Goal: Information Seeking & Learning: Learn about a topic

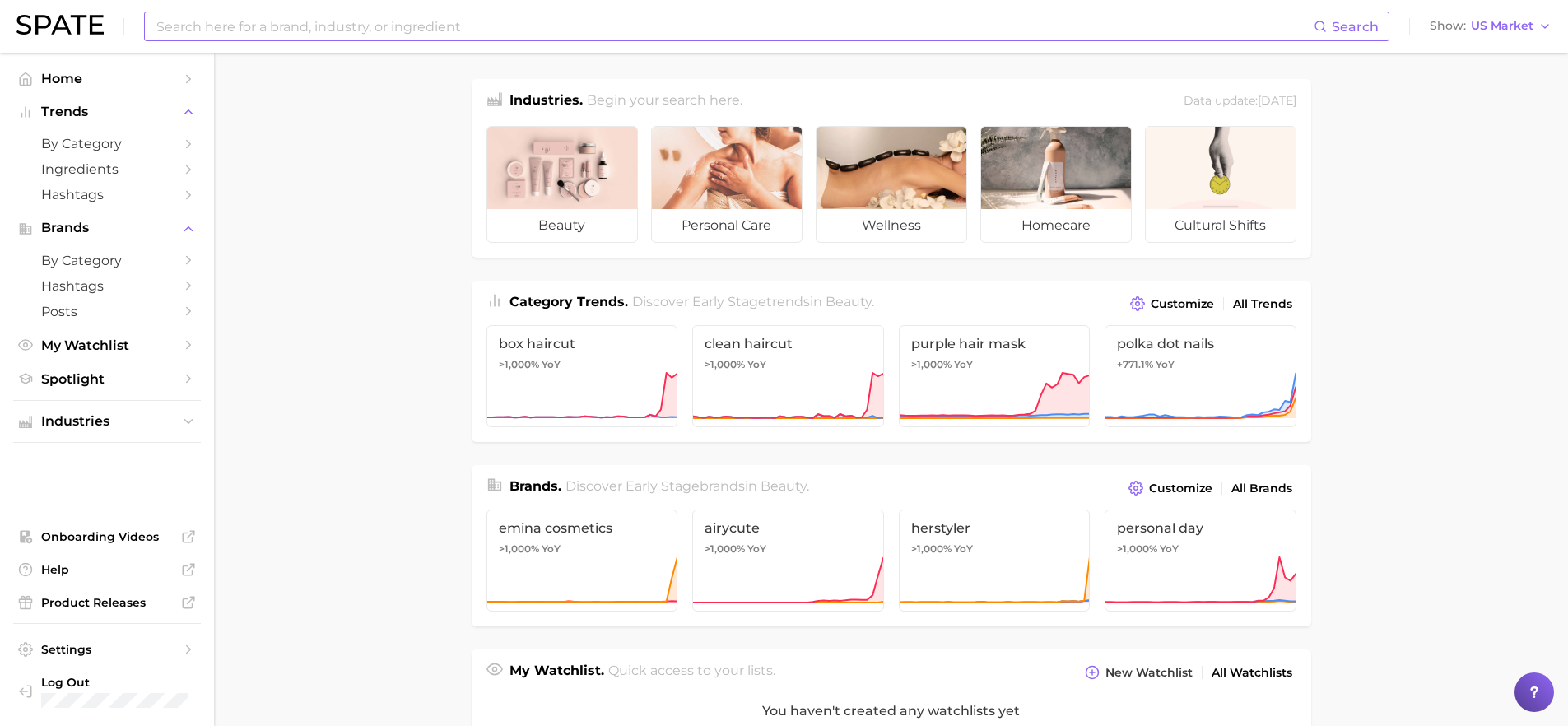
click at [220, 22] on input at bounding box center [734, 27] width 1159 height 28
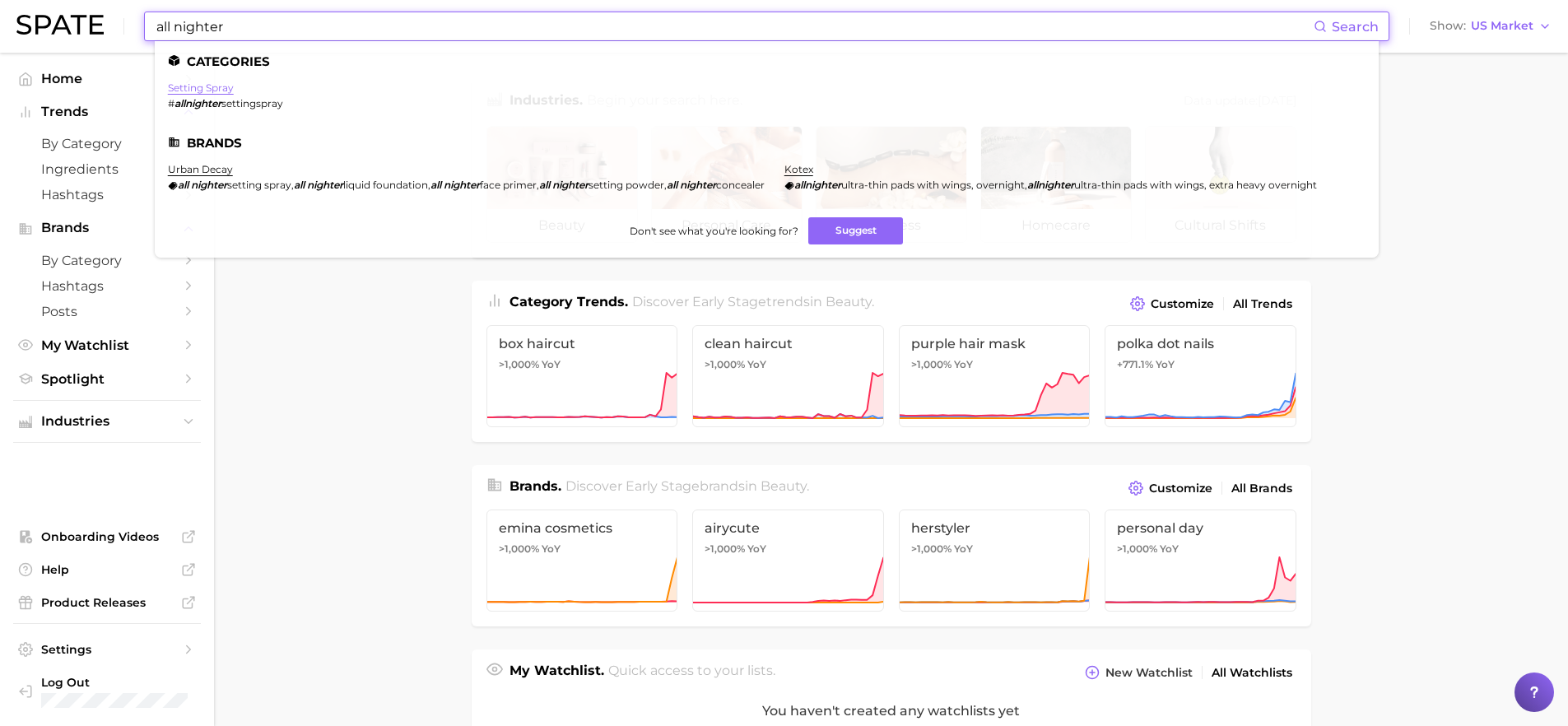
type input "all nighter"
click at [220, 88] on link "setting spray" at bounding box center [201, 87] width 65 height 12
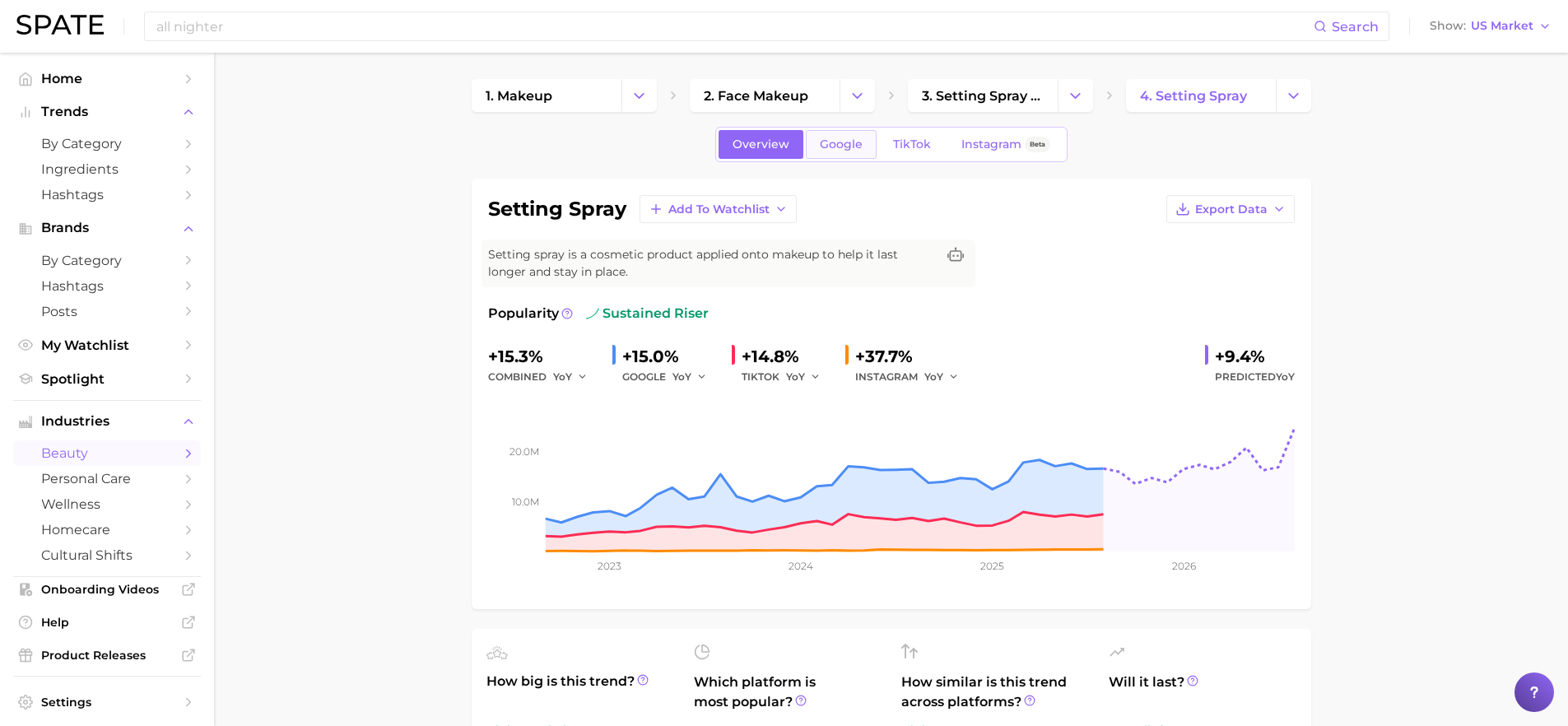
click at [849, 143] on span "Google" at bounding box center [841, 144] width 43 height 14
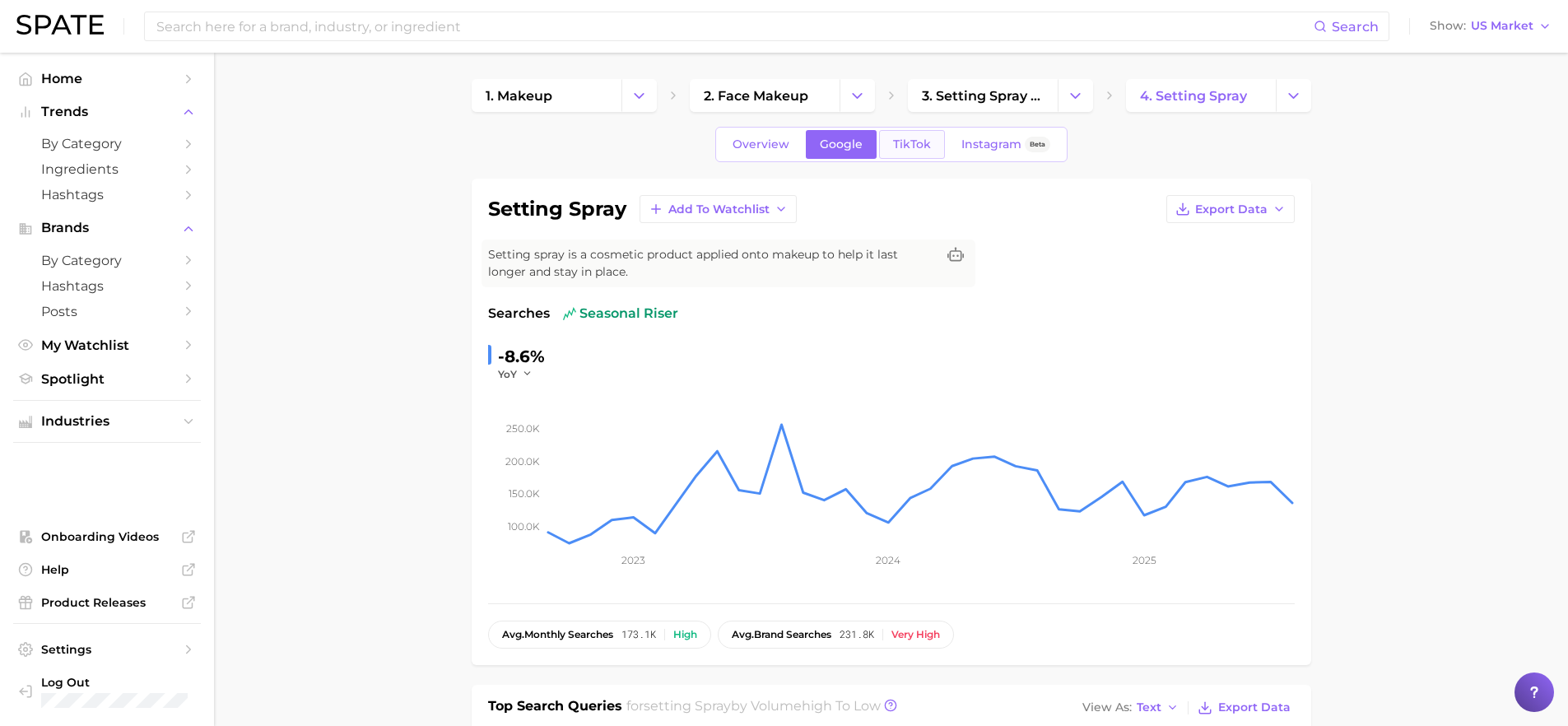
click at [931, 151] on link "TikTok" at bounding box center [912, 144] width 65 height 29
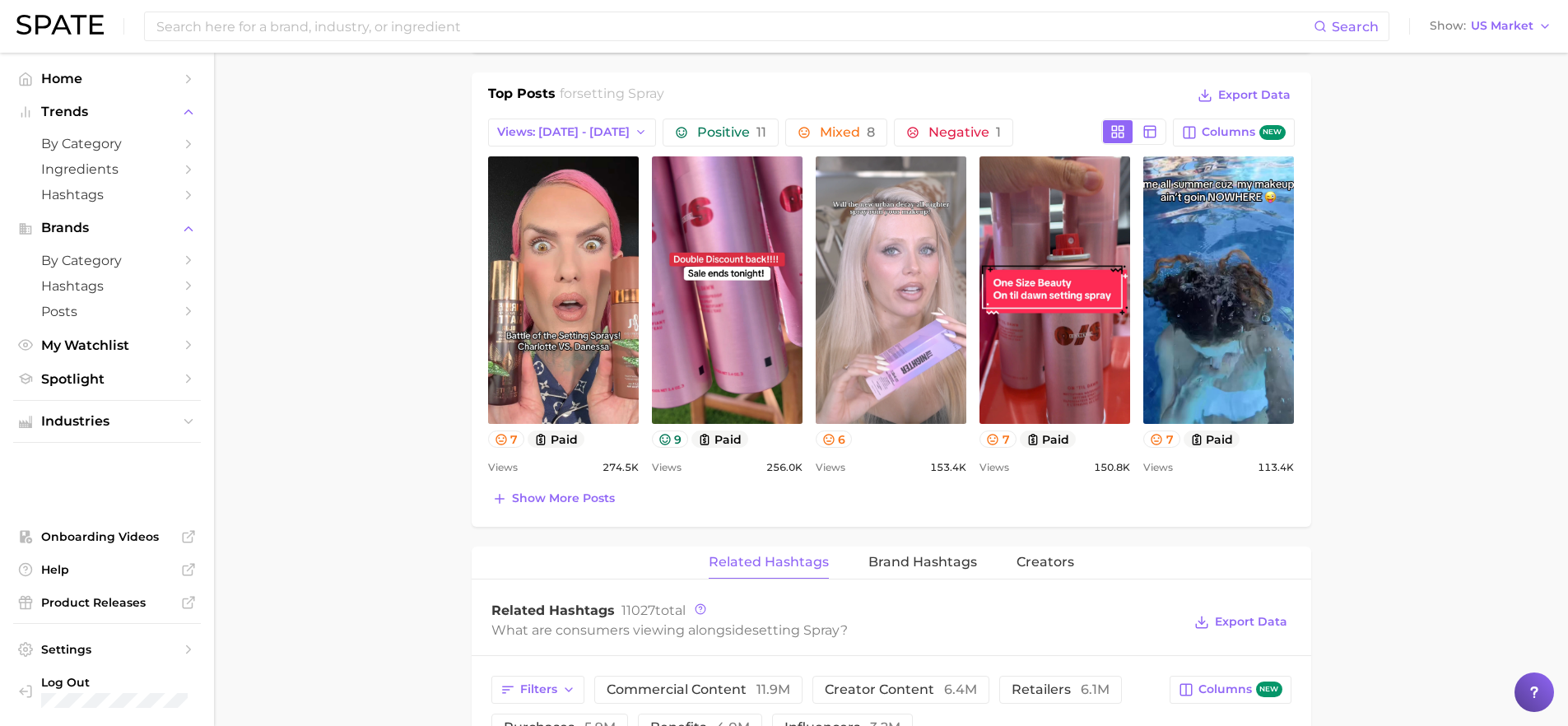
scroll to position [743, 0]
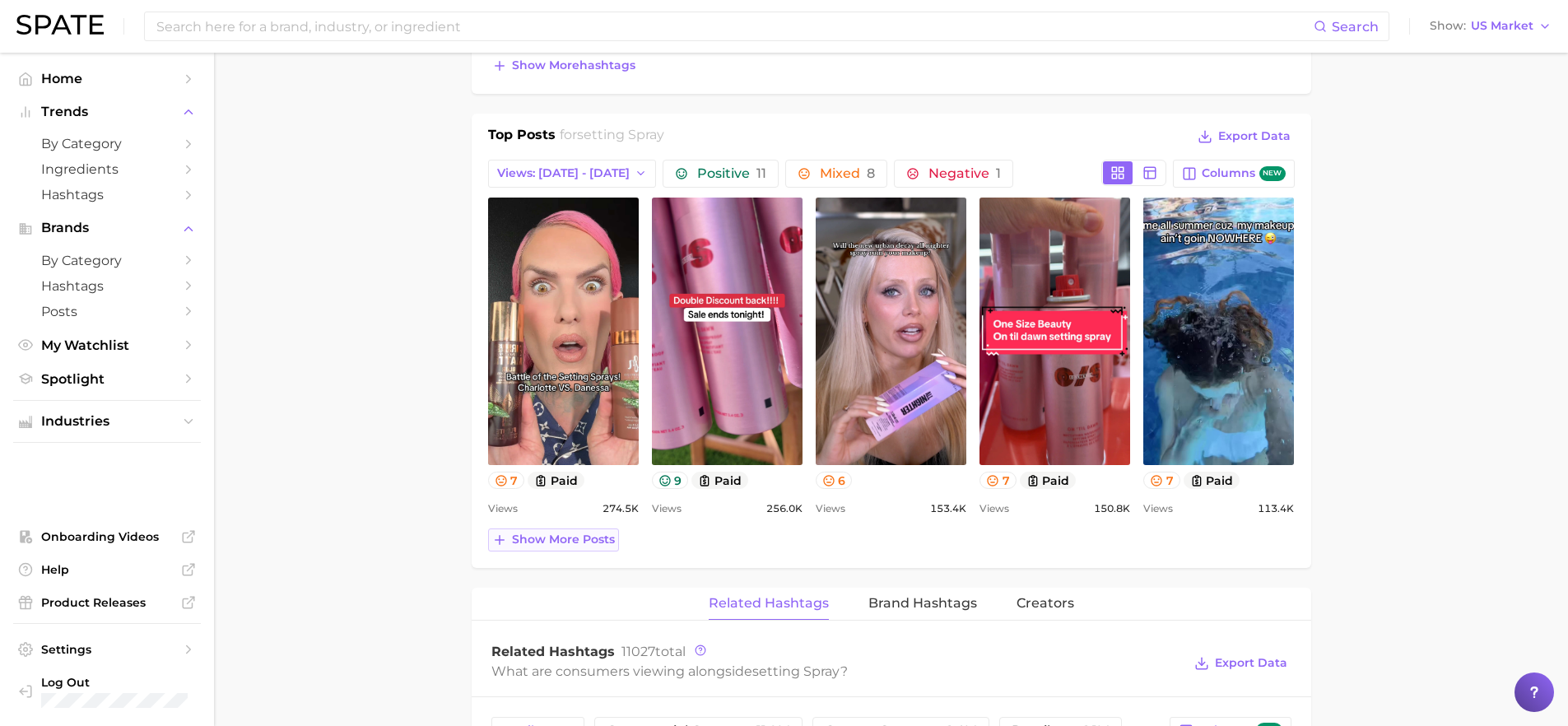
click at [576, 535] on span "Show more posts" at bounding box center [564, 539] width 103 height 14
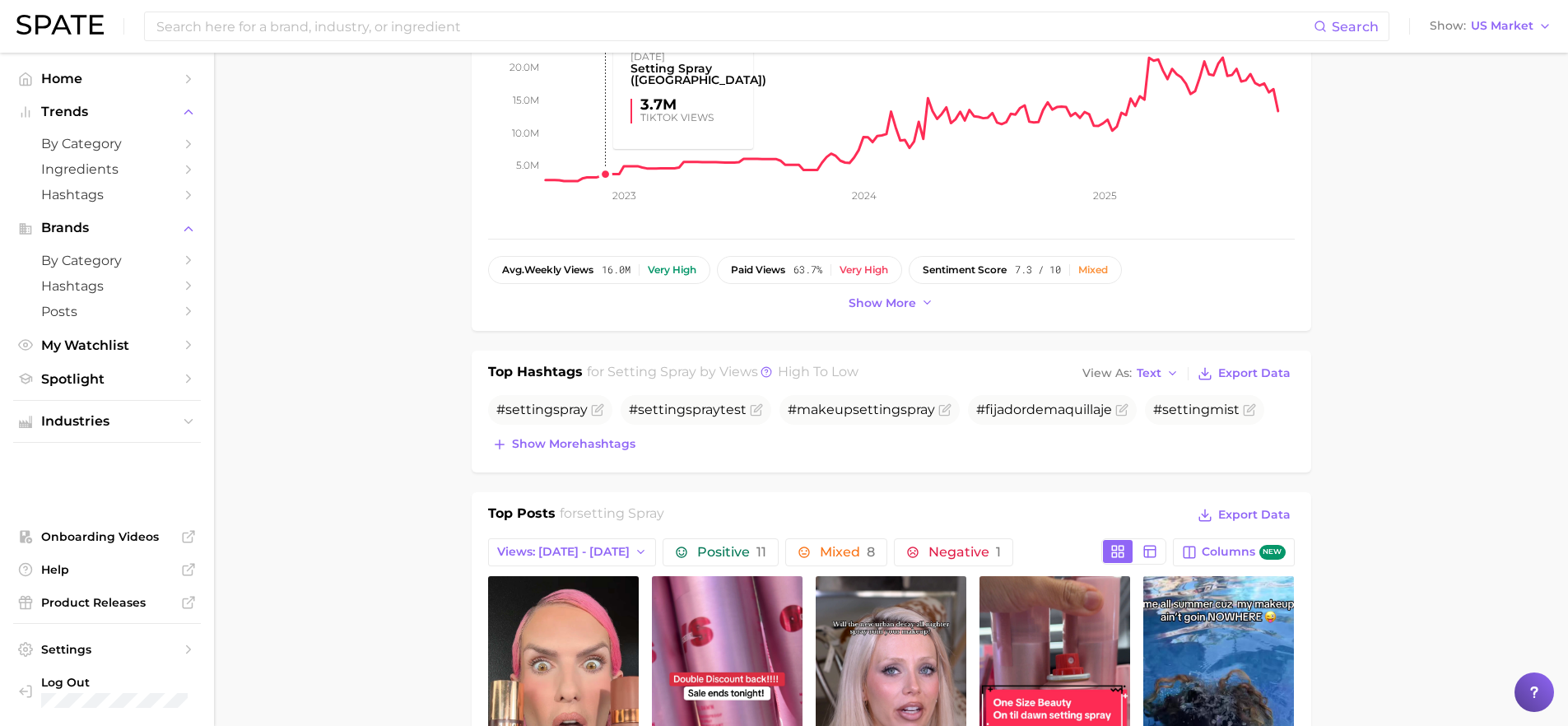
scroll to position [569, 0]
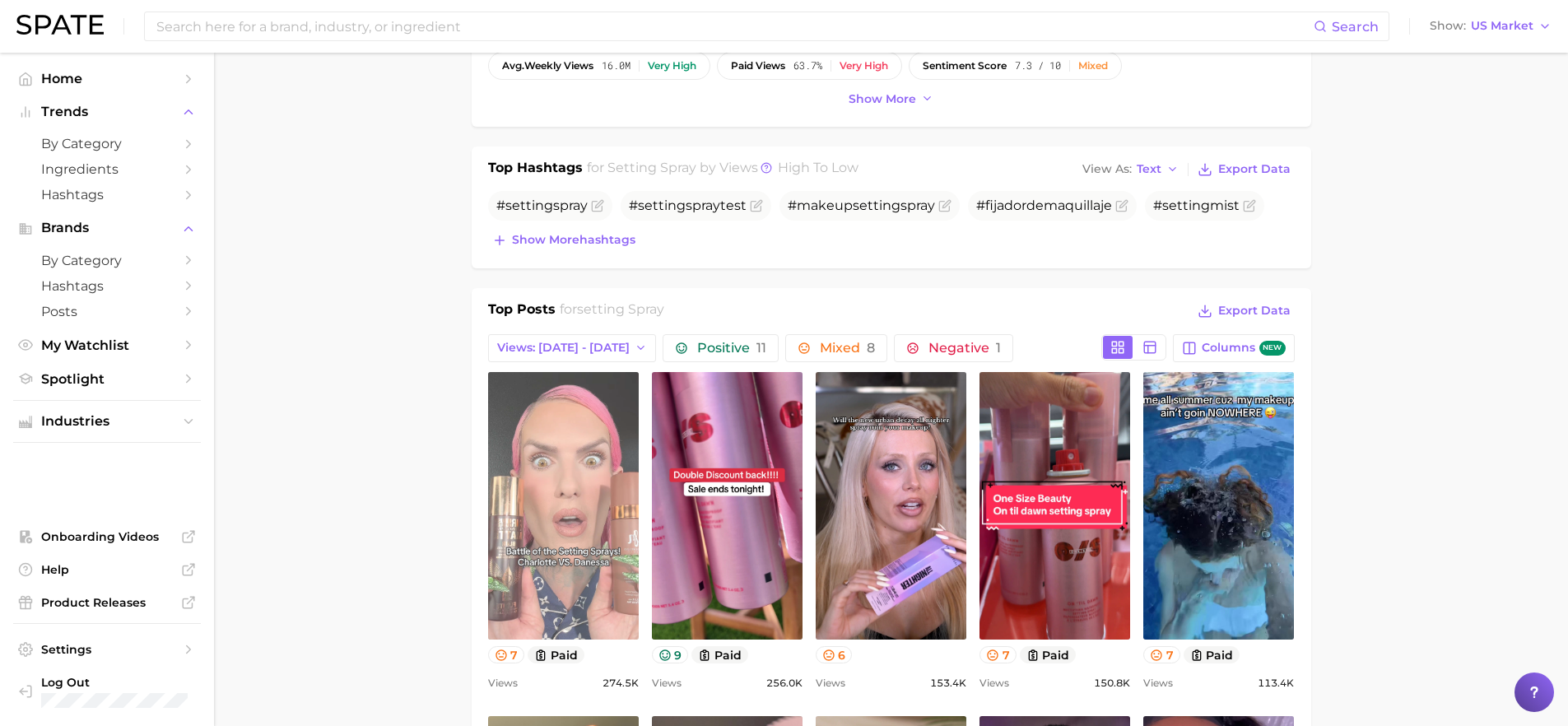
click at [617, 455] on link "view post on TikTok" at bounding box center [564, 506] width 151 height 268
